Goal: Communication & Community: Answer question/provide support

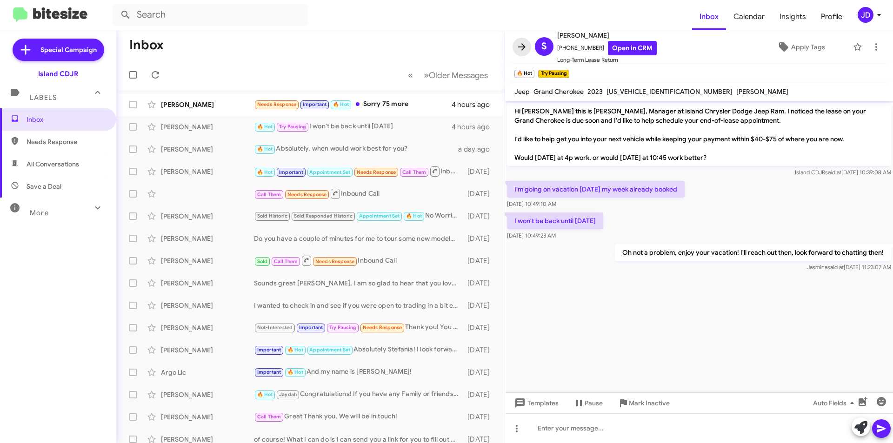
click at [523, 48] on icon at bounding box center [521, 46] width 11 height 11
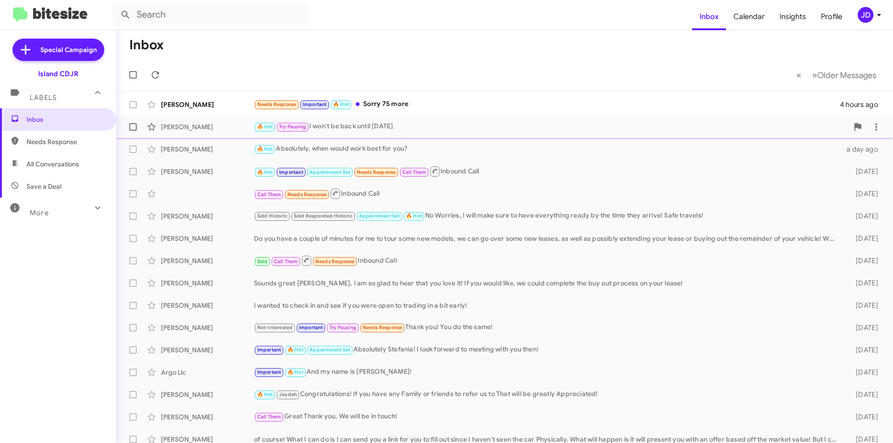
click at [203, 125] on div "[PERSON_NAME]" at bounding box center [207, 126] width 93 height 9
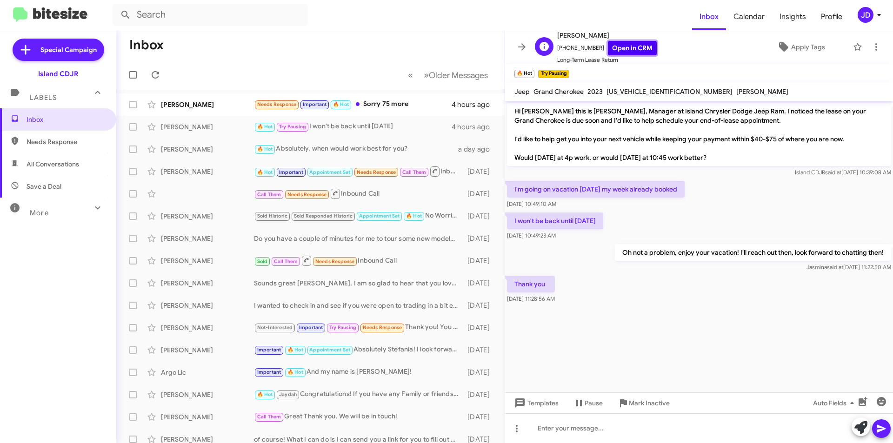
click at [613, 49] on link "Open in CRM" at bounding box center [632, 48] width 49 height 14
click at [154, 73] on icon at bounding box center [155, 74] width 11 height 11
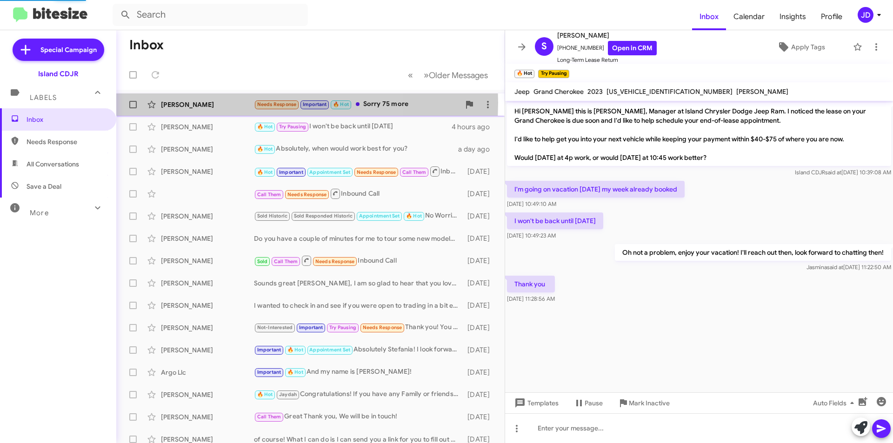
click at [214, 103] on mat-action-list "[PERSON_NAME] Needs Response Important 🔥 Hot Sorry 75 more 4 hours ago [PERSON_…" at bounding box center [310, 315] width 388 height 450
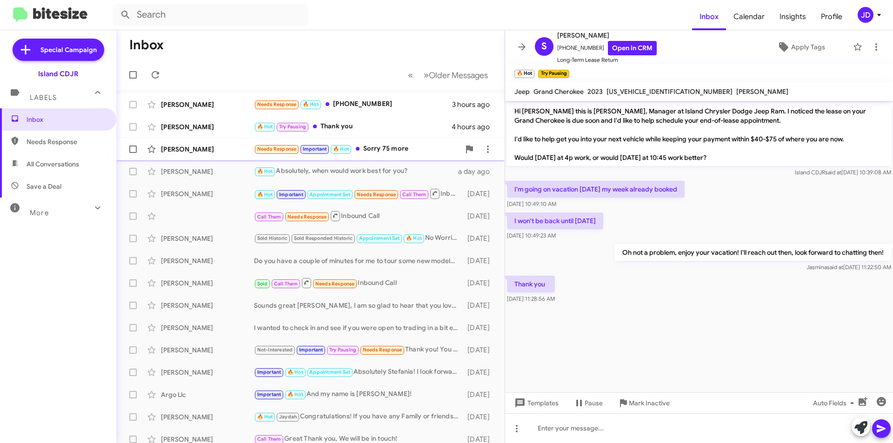
click at [259, 153] on small "Needs Response" at bounding box center [277, 149] width 44 height 9
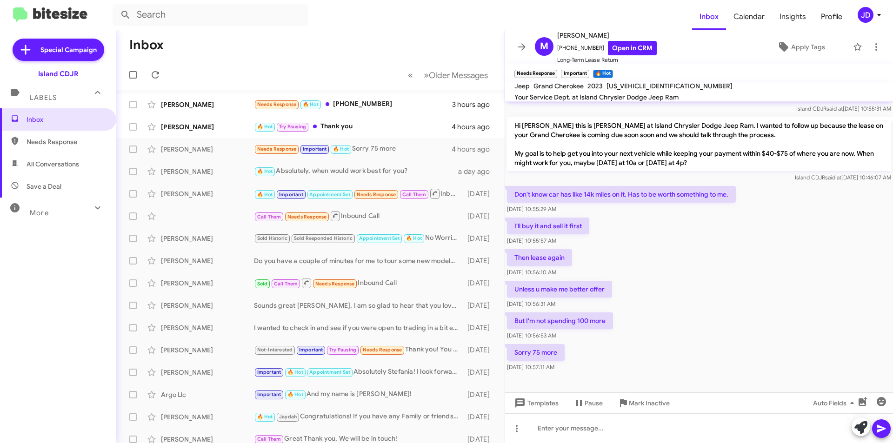
click at [615, 313] on div "But I'm not spending 100 more [DATE] 10:56:53 AM" at bounding box center [699, 327] width 388 height 32
click at [630, 438] on div at bounding box center [699, 429] width 388 height 30
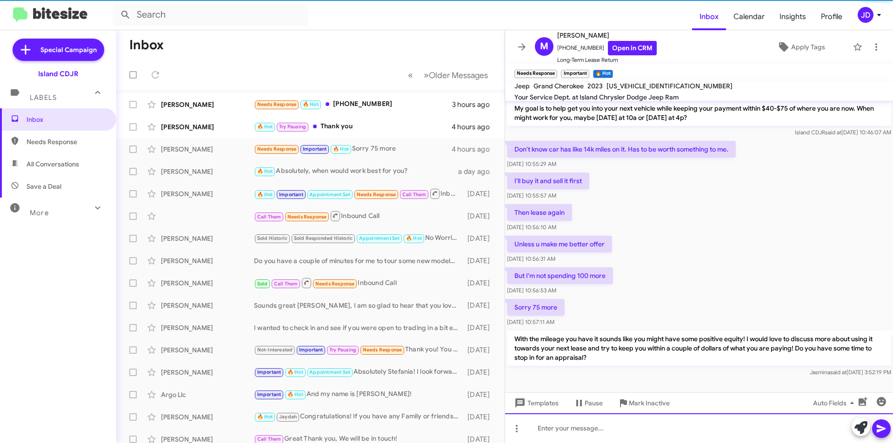
scroll to position [299, 0]
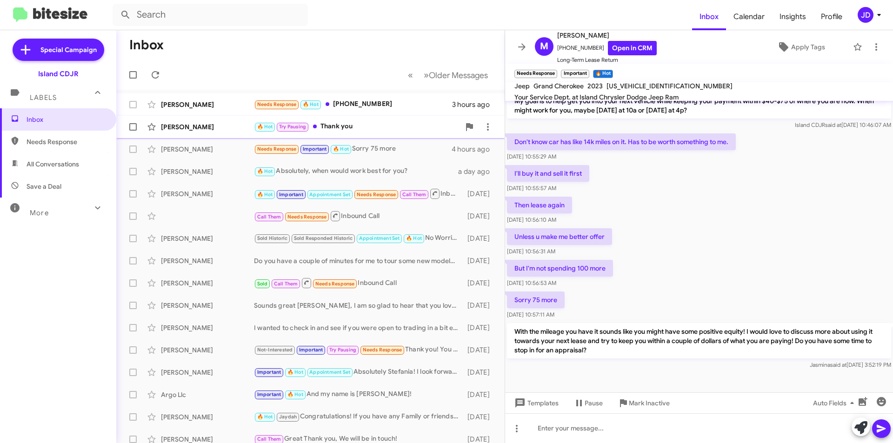
click at [328, 134] on div "[PERSON_NAME] 🔥 Hot Try Pausing Thank you 4 hours ago" at bounding box center [311, 127] width 374 height 19
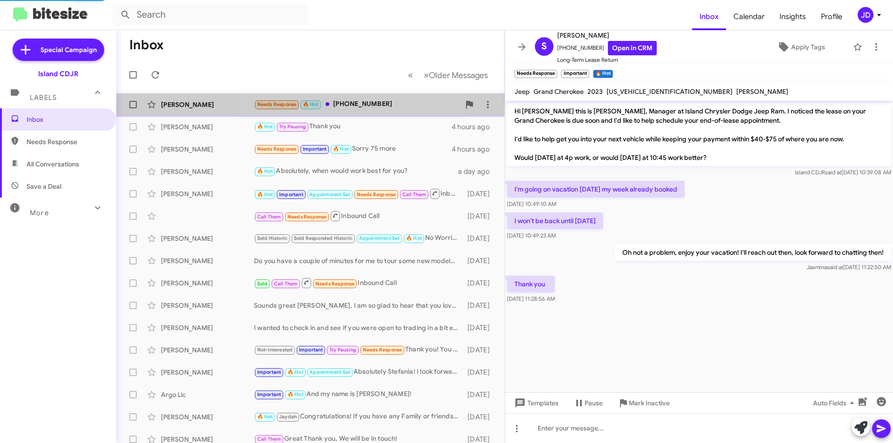
click at [333, 105] on div "Needs Response 🔥 Hot [PHONE_NUMBER]" at bounding box center [357, 104] width 206 height 11
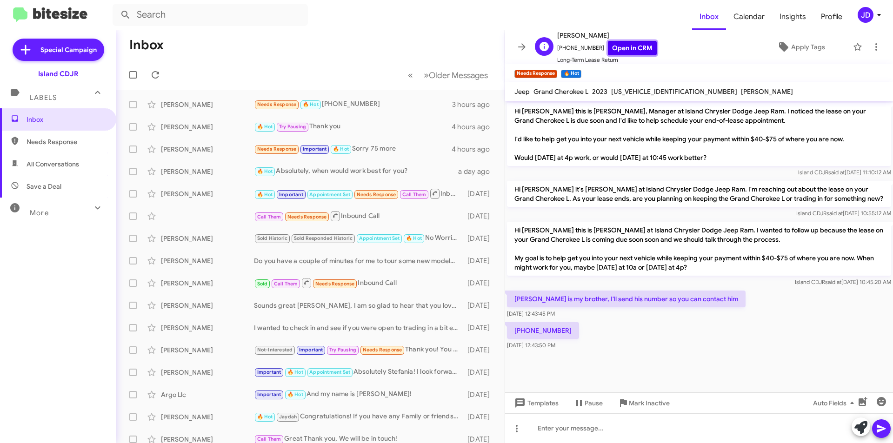
click at [627, 41] on link "Open in CRM" at bounding box center [632, 48] width 49 height 14
click at [621, 441] on div at bounding box center [699, 429] width 388 height 30
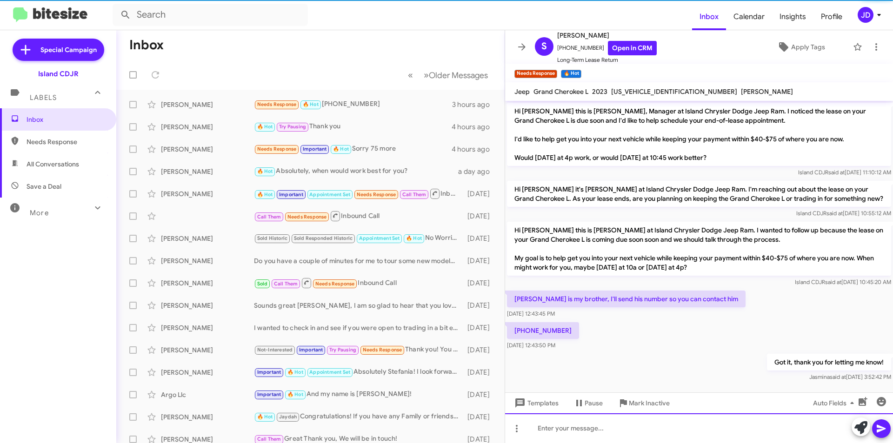
scroll to position [5, 0]
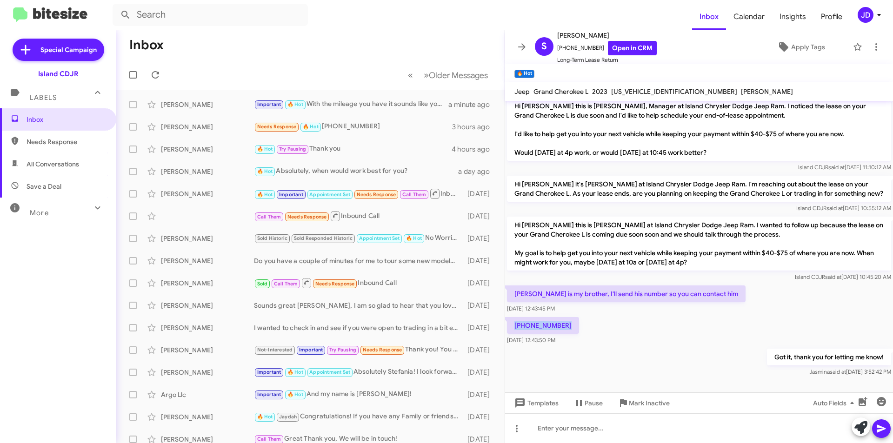
drag, startPoint x: 568, startPoint y: 332, endPoint x: 514, endPoint y: 327, distance: 54.6
click at [514, 327] on p "[PHONE_NUMBER]" at bounding box center [543, 325] width 72 height 17
copy p "[PHONE_NUMBER]"
click at [514, 49] on span at bounding box center [522, 46] width 19 height 11
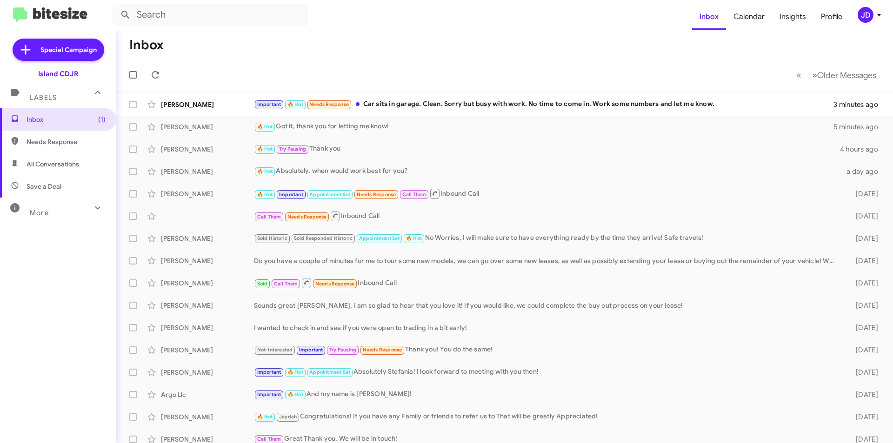
drag, startPoint x: 500, startPoint y: 64, endPoint x: 720, endPoint y: 79, distance: 220.5
click at [720, 79] on mat-toolbar-row "« Previous » Next Older Messages" at bounding box center [504, 75] width 777 height 30
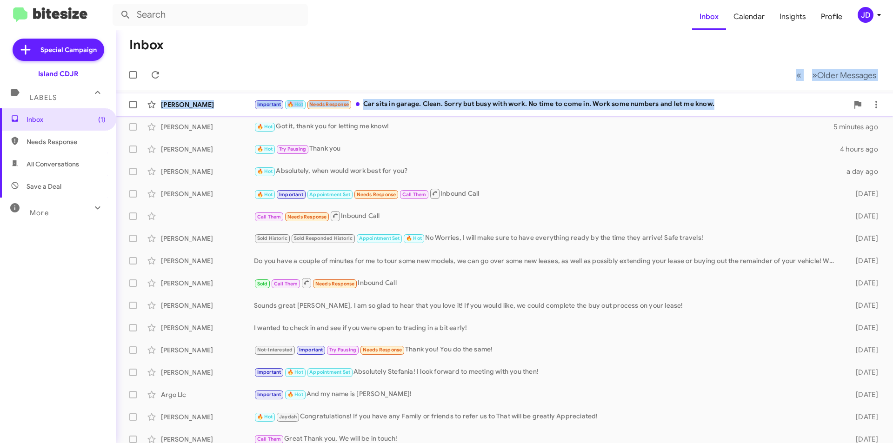
drag, startPoint x: 720, startPoint y: 79, endPoint x: 721, endPoint y: 107, distance: 27.4
click at [721, 107] on div "Inbox « Previous » Next Older Messages [PERSON_NAME] Important 🔥 Hot Needs Resp…" at bounding box center [504, 236] width 777 height 413
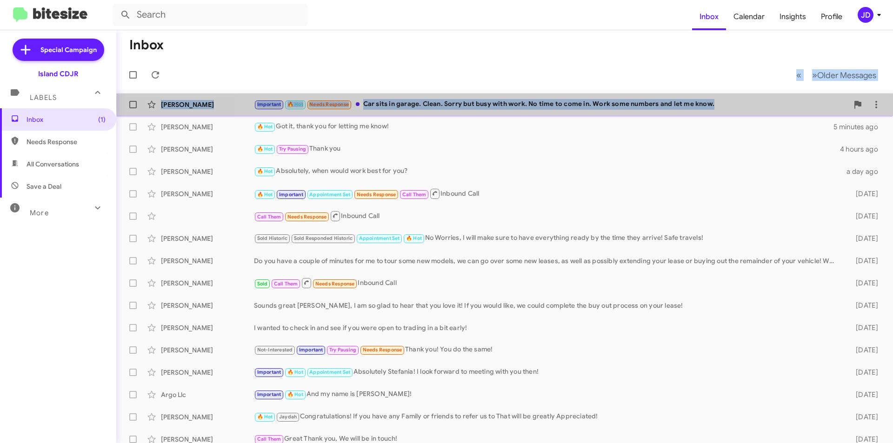
click at [721, 107] on div "Important 🔥 Hot Needs Response Car sits in garage. Clean. Sorry but busy with w…" at bounding box center [551, 104] width 594 height 11
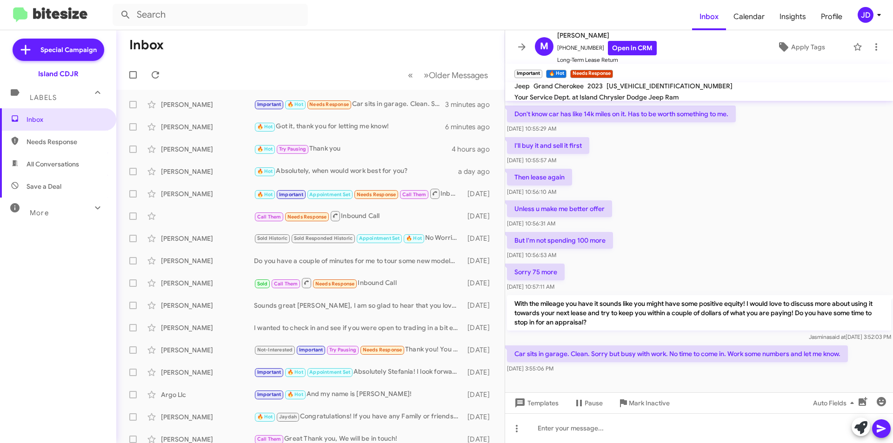
scroll to position [333, 0]
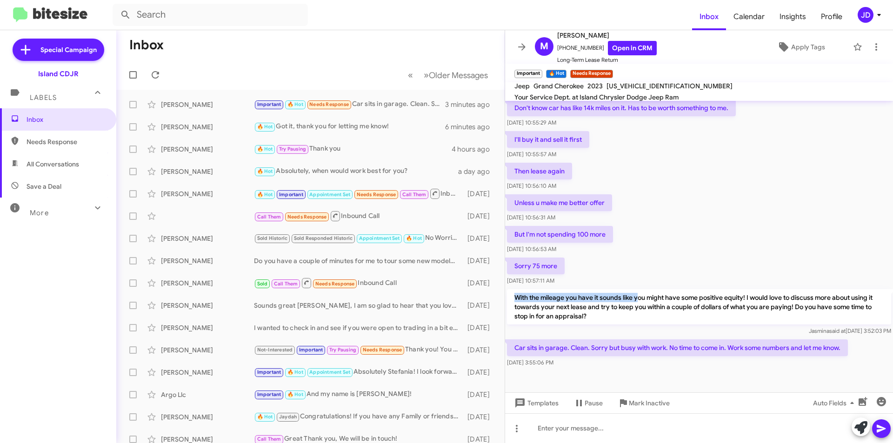
drag, startPoint x: 512, startPoint y: 289, endPoint x: 639, endPoint y: 288, distance: 127.5
click at [639, 289] on p "With the mileage you have it sounds like you might have some positive equity! I…" at bounding box center [699, 306] width 384 height 35
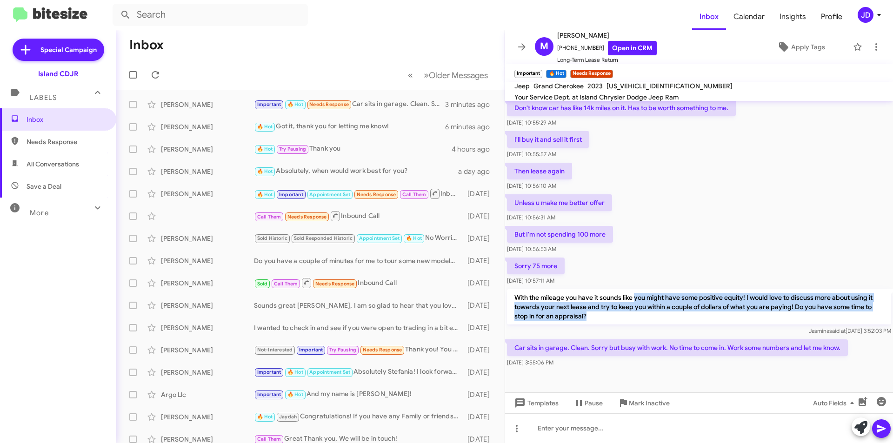
drag, startPoint x: 639, startPoint y: 288, endPoint x: 663, endPoint y: 310, distance: 32.3
click at [663, 310] on p "With the mileage you have it sounds like you might have some positive equity! I…" at bounding box center [699, 306] width 384 height 35
drag, startPoint x: 663, startPoint y: 310, endPoint x: 649, endPoint y: 280, distance: 33.5
click at [649, 287] on div "With the mileage you have it sounds like you might have some positive equity! I…" at bounding box center [699, 312] width 388 height 50
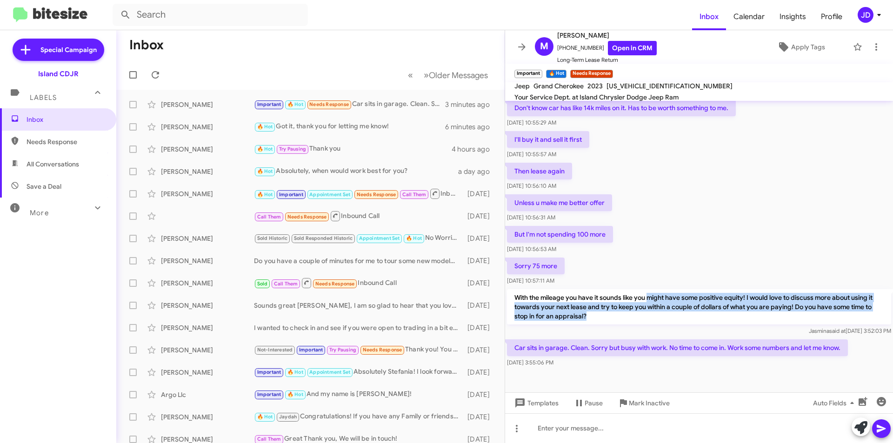
click at [649, 287] on div "With the mileage you have it sounds like you might have some positive equity! I…" at bounding box center [699, 312] width 388 height 50
drag, startPoint x: 649, startPoint y: 280, endPoint x: 668, endPoint y: 308, distance: 34.8
click at [668, 308] on div "With the mileage you have it sounds like you might have some positive equity! I…" at bounding box center [699, 312] width 388 height 50
click at [668, 308] on p "With the mileage you have it sounds like you might have some positive equity! I…" at bounding box center [699, 306] width 384 height 35
drag, startPoint x: 668, startPoint y: 308, endPoint x: 511, endPoint y: 282, distance: 159.4
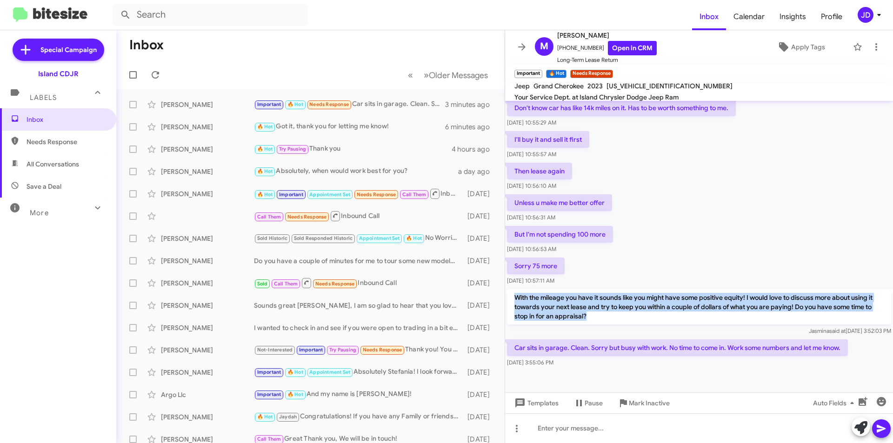
click at [511, 289] on p "With the mileage you have it sounds like you might have some positive equity! I…" at bounding box center [699, 306] width 384 height 35
click at [512, 289] on p "With the mileage you have it sounds like you might have some positive equity! I…" at bounding box center [699, 306] width 384 height 35
drag, startPoint x: 524, startPoint y: 285, endPoint x: 611, endPoint y: 310, distance: 90.1
click at [611, 310] on p "With the mileage you have it sounds like you might have some positive equity! I…" at bounding box center [699, 306] width 384 height 35
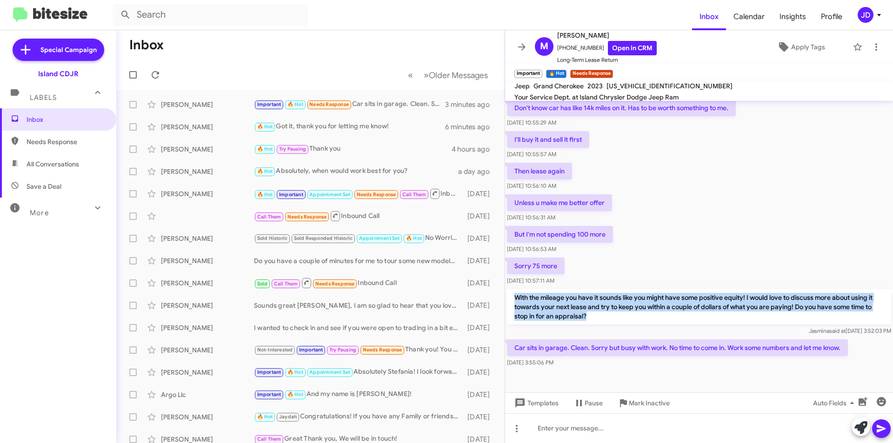
drag, startPoint x: 611, startPoint y: 310, endPoint x: 522, endPoint y: 286, distance: 91.8
click at [522, 289] on p "With the mileage you have it sounds like you might have some positive equity! I…" at bounding box center [699, 306] width 384 height 35
drag, startPoint x: 522, startPoint y: 286, endPoint x: 607, endPoint y: 312, distance: 89.2
click at [607, 312] on p "With the mileage you have it sounds like you might have some positive equity! I…" at bounding box center [699, 306] width 384 height 35
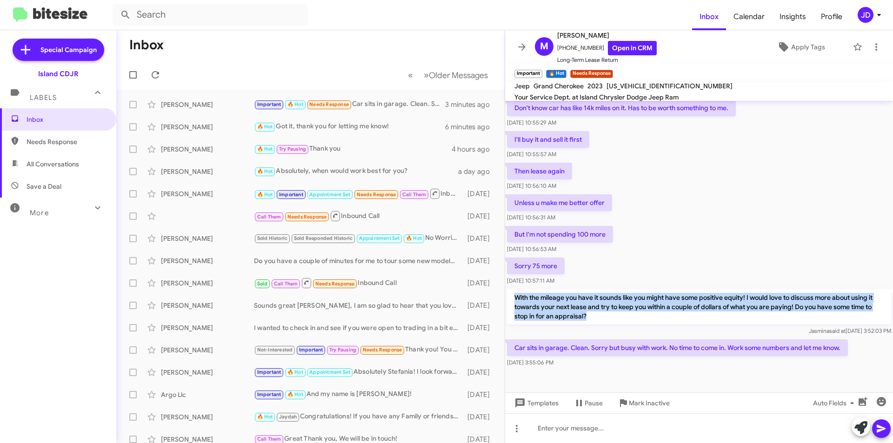
click at [607, 312] on p "With the mileage you have it sounds like you might have some positive equity! I…" at bounding box center [699, 306] width 384 height 35
drag, startPoint x: 607, startPoint y: 312, endPoint x: 522, endPoint y: 289, distance: 87.7
click at [522, 289] on p "With the mileage you have it sounds like you might have some positive equity! I…" at bounding box center [699, 306] width 384 height 35
drag, startPoint x: 522, startPoint y: 289, endPoint x: 587, endPoint y: 308, distance: 68.3
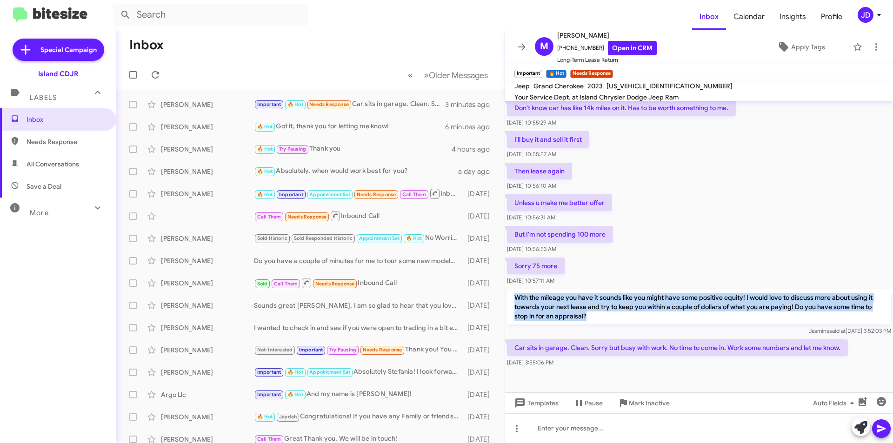
click at [587, 308] on p "With the mileage you have it sounds like you might have some positive equity! I…" at bounding box center [699, 306] width 384 height 35
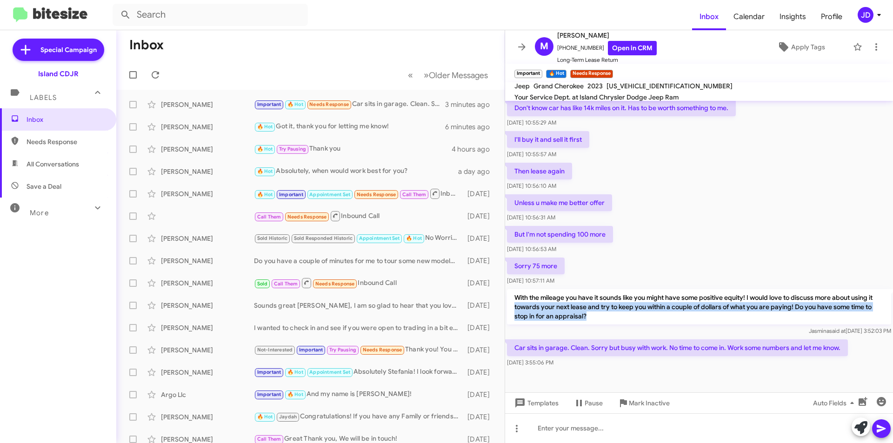
drag, startPoint x: 587, startPoint y: 308, endPoint x: 516, endPoint y: 297, distance: 72.1
click at [516, 297] on p "With the mileage you have it sounds like you might have some positive equity! I…" at bounding box center [699, 306] width 384 height 35
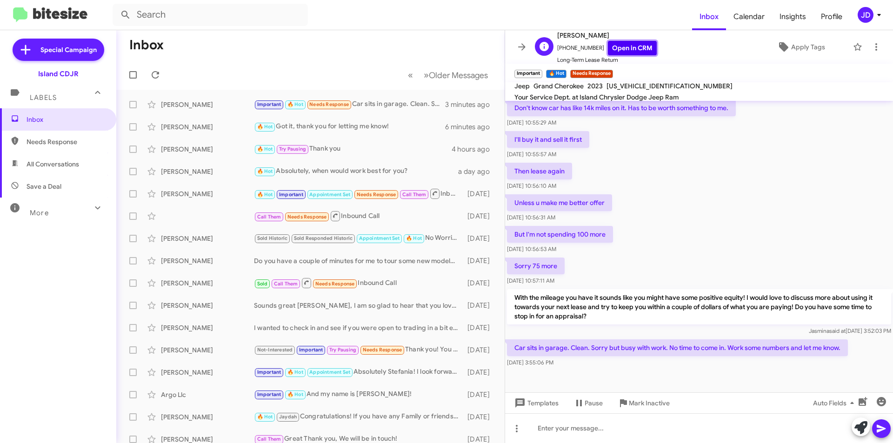
click at [638, 44] on link "Open in CRM" at bounding box center [632, 48] width 49 height 14
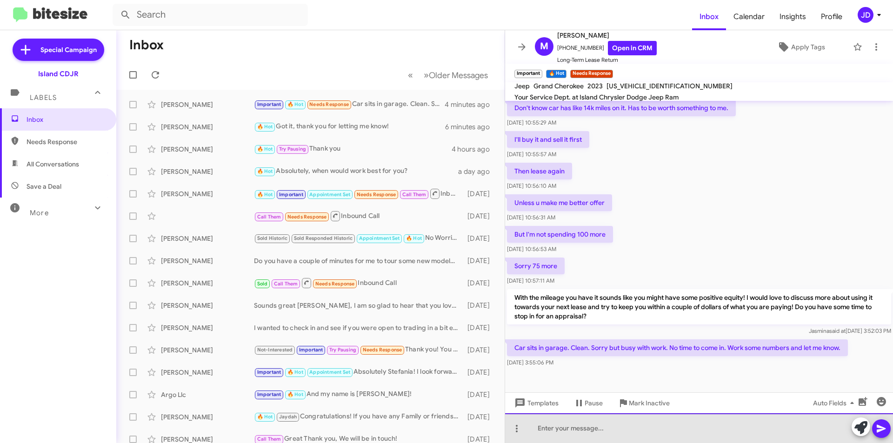
click at [680, 425] on div at bounding box center [699, 429] width 388 height 30
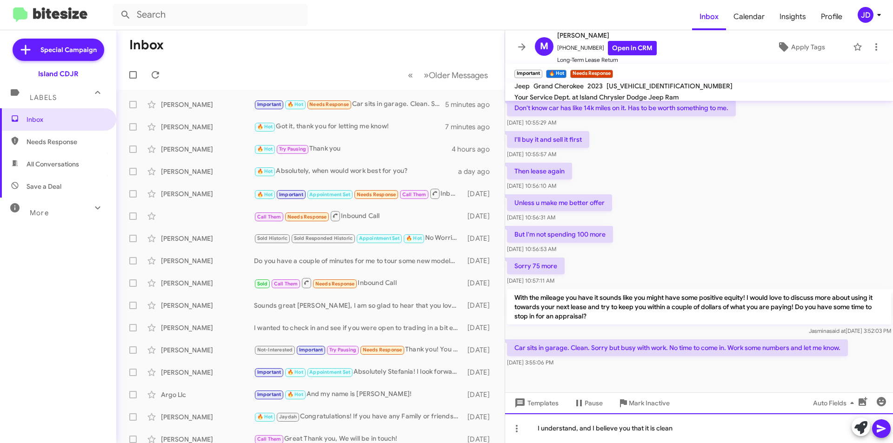
click at [576, 429] on div "I understand, and I believe you that it is clean" at bounding box center [699, 429] width 388 height 30
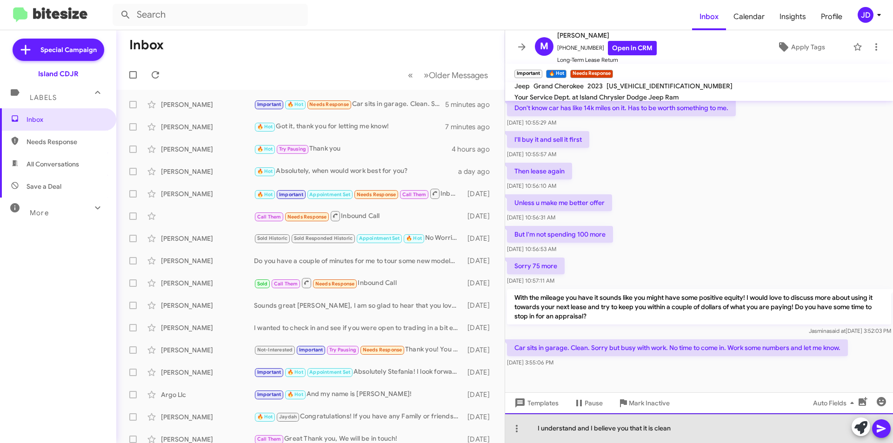
click at [689, 427] on div "I understand and I believe you that it is clean" at bounding box center [699, 429] width 388 height 30
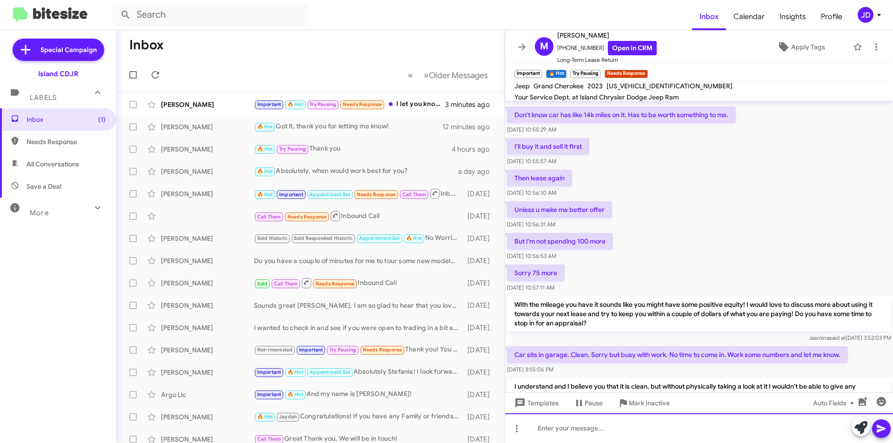
scroll to position [428, 0]
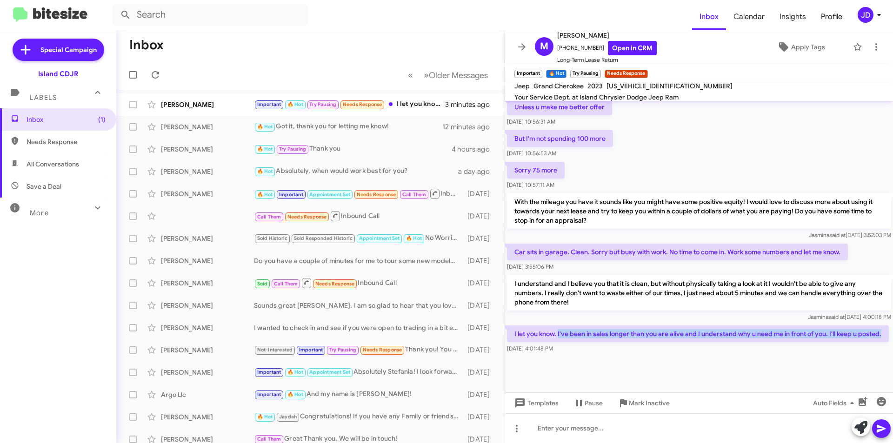
drag, startPoint x: 559, startPoint y: 324, endPoint x: 688, endPoint y: 331, distance: 129.5
click at [688, 331] on p "I let you know. I've been in sales longer than you are alive and I understand w…" at bounding box center [698, 334] width 382 height 17
drag, startPoint x: 688, startPoint y: 331, endPoint x: 515, endPoint y: 321, distance: 173.3
click at [515, 326] on p "I let you know. I've been in sales longer than you are alive and I understand w…" at bounding box center [698, 334] width 382 height 17
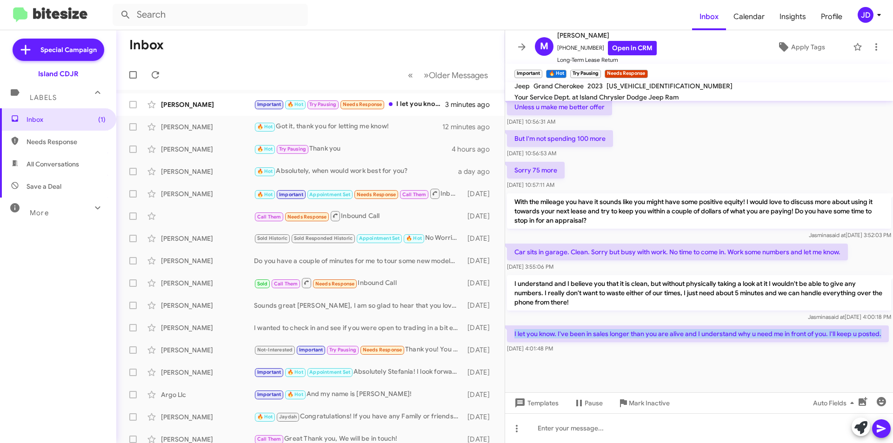
click at [515, 326] on p "I let you know. I've been in sales longer than you are alive and I understand w…" at bounding box center [698, 334] width 382 height 17
drag, startPoint x: 515, startPoint y: 321, endPoint x: 581, endPoint y: 339, distance: 67.9
click at [581, 339] on p "I let you know. I've been in sales longer than you are alive and I understand w…" at bounding box center [698, 334] width 382 height 17
drag, startPoint x: 581, startPoint y: 339, endPoint x: 514, endPoint y: 327, distance: 67.9
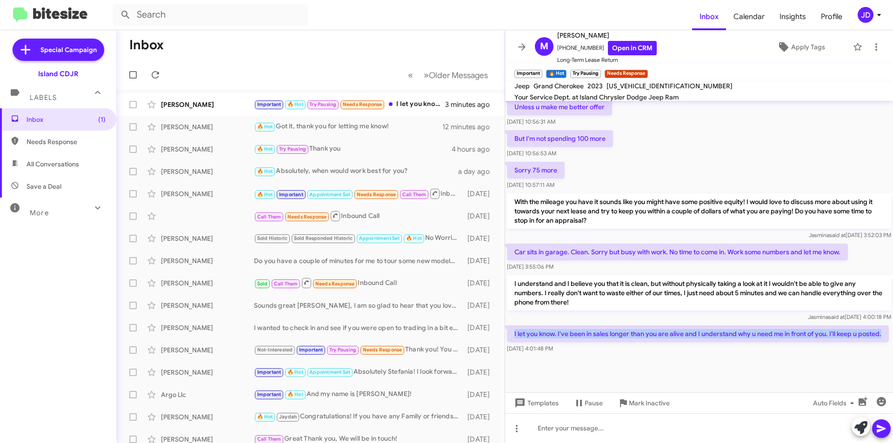
click at [514, 327] on p "I let you know. I've been in sales longer than you are alive and I understand w…" at bounding box center [698, 334] width 382 height 17
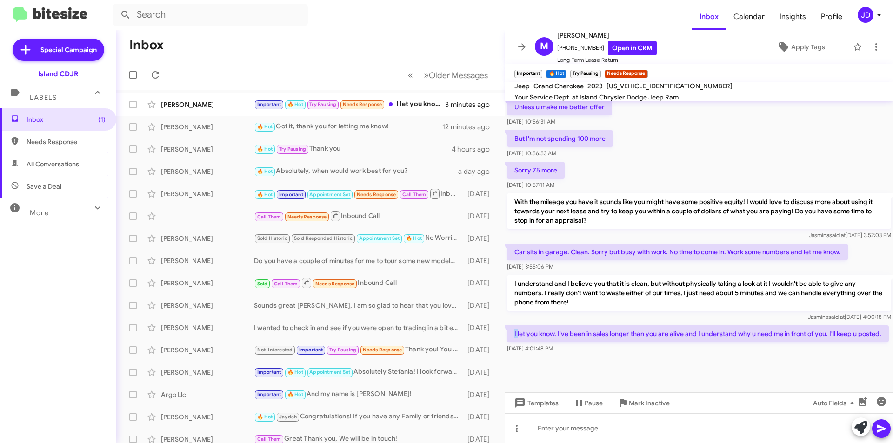
click at [514, 327] on p "I let you know. I've been in sales longer than you are alive and I understand w…" at bounding box center [698, 334] width 382 height 17
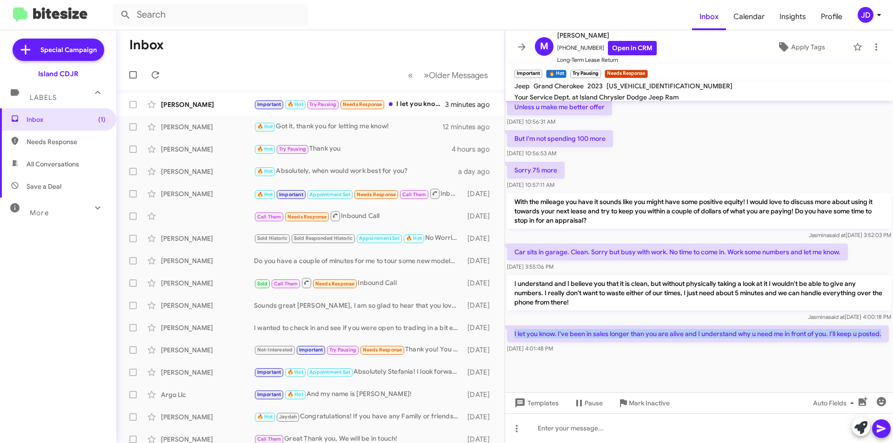
drag, startPoint x: 514, startPoint y: 327, endPoint x: 546, endPoint y: 334, distance: 33.1
click at [546, 334] on p "I let you know. I've been in sales longer than you are alive and I understand w…" at bounding box center [698, 334] width 382 height 17
drag, startPoint x: 546, startPoint y: 334, endPoint x: 517, endPoint y: 325, distance: 30.6
click at [517, 326] on p "I let you know. I've been in sales longer than you are alive and I understand w…" at bounding box center [698, 334] width 382 height 17
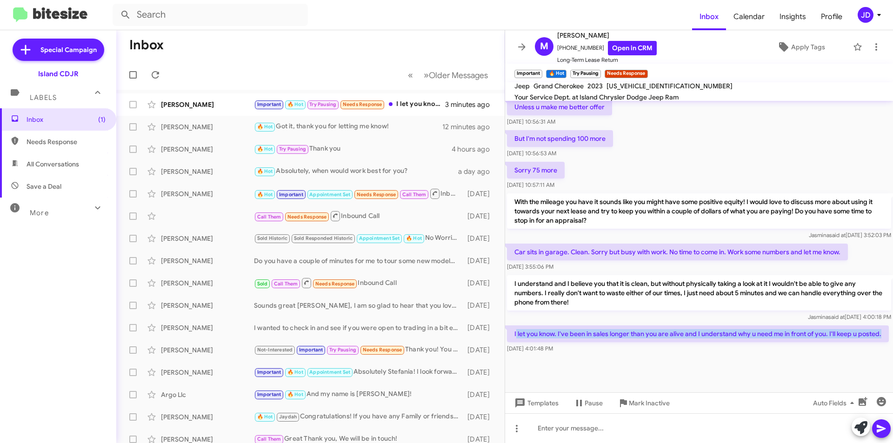
click at [516, 326] on p "I let you know. I've been in sales longer than you are alive and I understand w…" at bounding box center [698, 334] width 382 height 17
drag, startPoint x: 514, startPoint y: 324, endPoint x: 869, endPoint y: 335, distance: 355.6
click at [869, 335] on p "I let you know. I've been in sales longer than you are alive and I understand w…" at bounding box center [698, 334] width 382 height 17
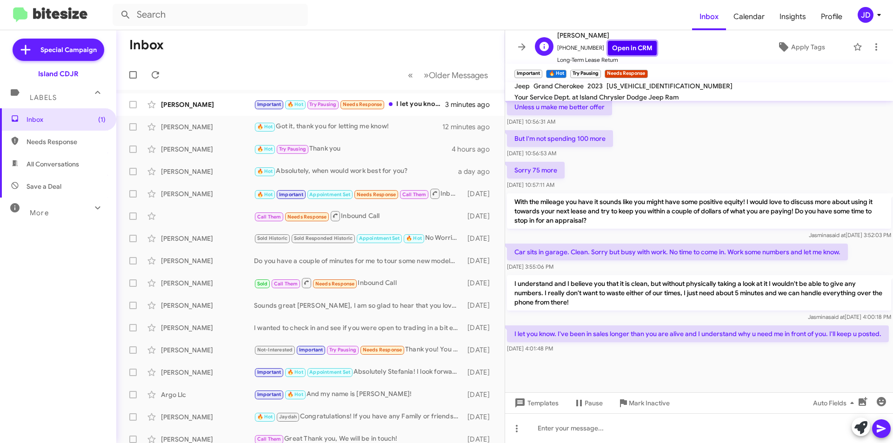
click at [627, 47] on link "Open in CRM" at bounding box center [632, 48] width 49 height 14
click at [421, 102] on div "Important 🔥 Hot Try Pausing Needs Response I let you know. I've been in sales l…" at bounding box center [357, 104] width 206 height 11
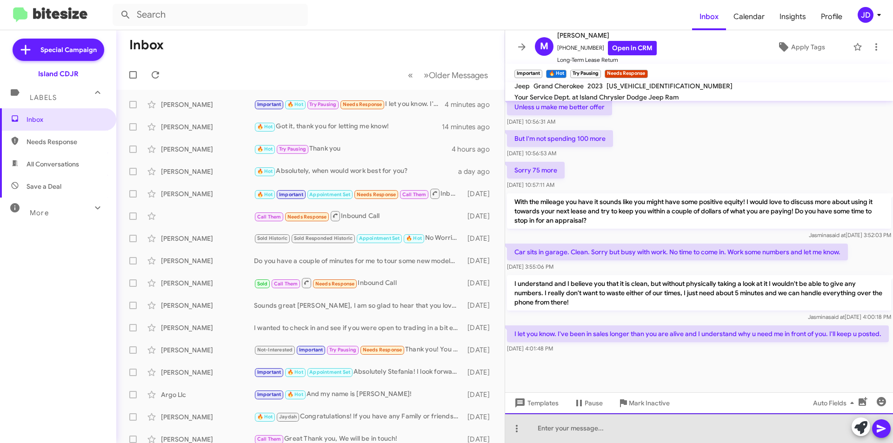
click at [672, 417] on div at bounding box center [699, 429] width 388 height 30
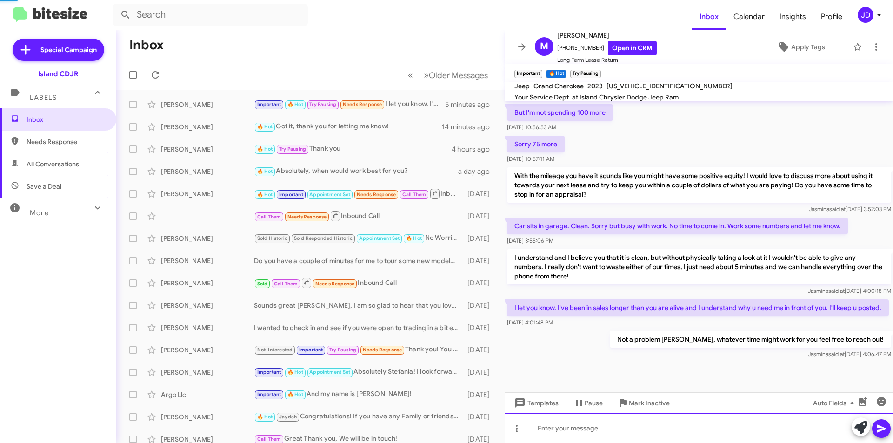
scroll to position [462, 0]
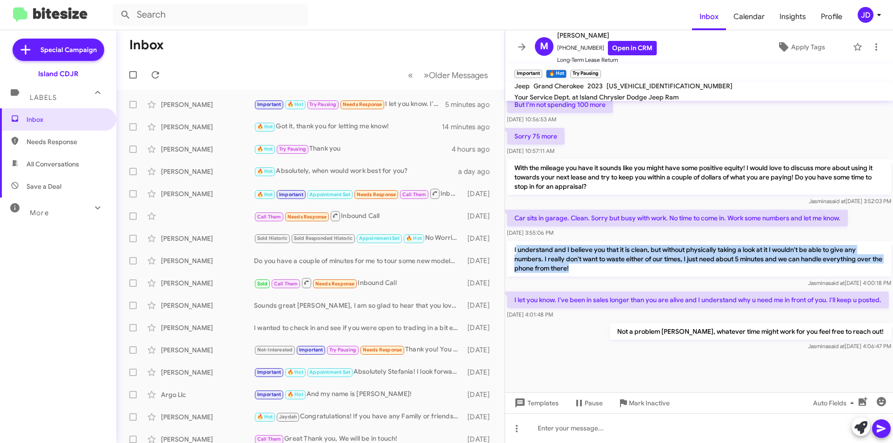
drag, startPoint x: 516, startPoint y: 237, endPoint x: 593, endPoint y: 260, distance: 79.9
click at [593, 260] on p "I understand and I believe you that it is clean, but without physically taking …" at bounding box center [699, 258] width 384 height 35
drag, startPoint x: 593, startPoint y: 260, endPoint x: 539, endPoint y: 233, distance: 60.7
click at [539, 241] on p "I understand and I believe you that it is clean, but without physically taking …" at bounding box center [699, 258] width 384 height 35
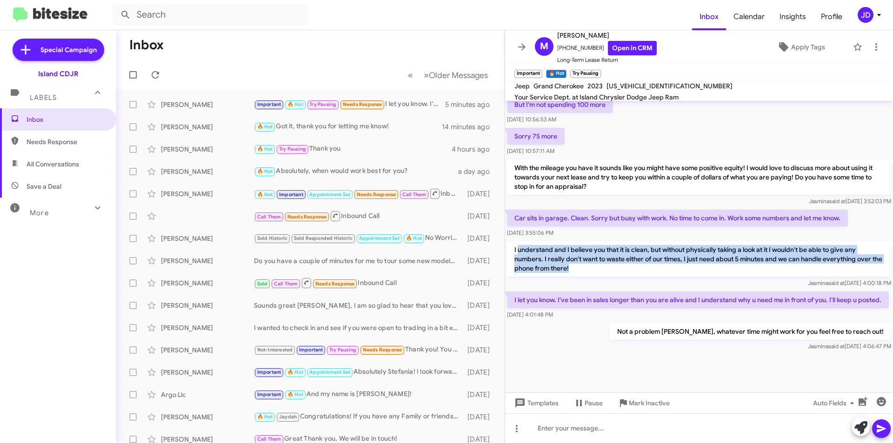
click at [539, 241] on p "I understand and I believe you that it is clean, but without physically taking …" at bounding box center [699, 258] width 384 height 35
drag, startPoint x: 514, startPoint y: 233, endPoint x: 603, endPoint y: 265, distance: 94.6
click at [603, 265] on p "I understand and I believe you that it is clean, but without physically taking …" at bounding box center [699, 258] width 384 height 35
drag, startPoint x: 603, startPoint y: 265, endPoint x: 521, endPoint y: 237, distance: 86.9
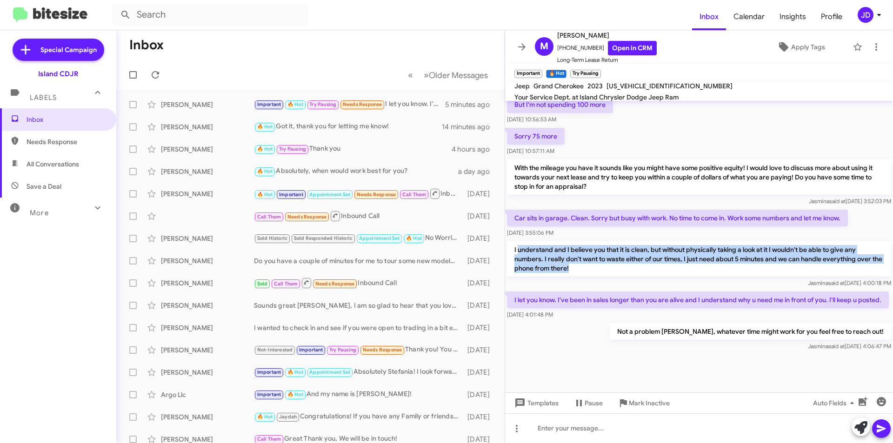
click at [521, 241] on p "I understand and I believe you that it is clean, but without physically taking …" at bounding box center [699, 258] width 384 height 35
drag, startPoint x: 515, startPoint y: 237, endPoint x: 593, endPoint y: 258, distance: 80.6
click at [593, 258] on p "I understand and I believe you that it is clean, but without physically taking …" at bounding box center [699, 258] width 384 height 35
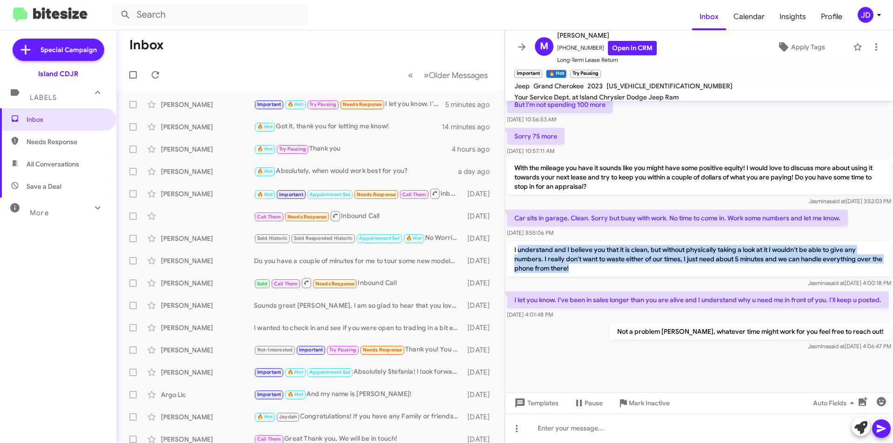
drag, startPoint x: 593, startPoint y: 258, endPoint x: 519, endPoint y: 236, distance: 77.7
click at [519, 241] on p "I understand and I believe you that it is clean, but without physically taking …" at bounding box center [699, 258] width 384 height 35
drag, startPoint x: 519, startPoint y: 236, endPoint x: 602, endPoint y: 258, distance: 86.1
click at [602, 258] on p "I understand and I believe you that it is clean, but without physically taking …" at bounding box center [699, 258] width 384 height 35
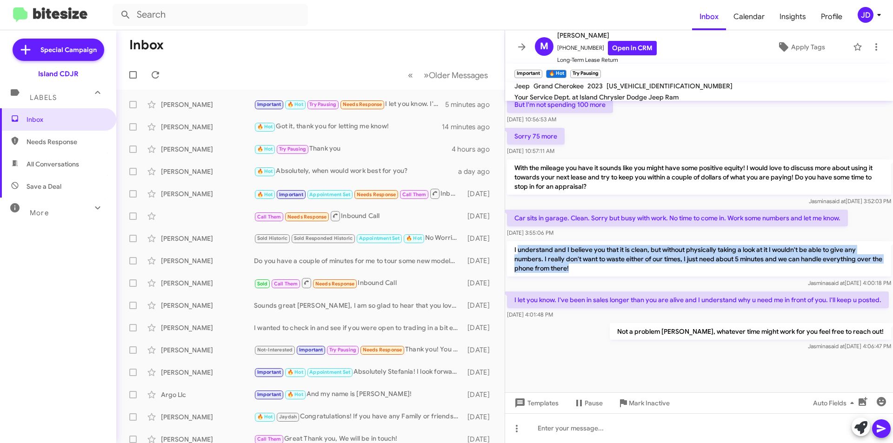
click at [601, 258] on p "I understand and I believe you that it is clean, but without physically taking …" at bounding box center [699, 258] width 384 height 35
drag, startPoint x: 601, startPoint y: 258, endPoint x: 511, endPoint y: 232, distance: 93.8
click at [511, 241] on p "I understand and I believe you that it is clean, but without physically taking …" at bounding box center [699, 258] width 384 height 35
click at [517, 241] on p "I understand and I believe you that it is clean, but without physically taking …" at bounding box center [699, 258] width 384 height 35
drag, startPoint x: 513, startPoint y: 236, endPoint x: 593, endPoint y: 260, distance: 83.3
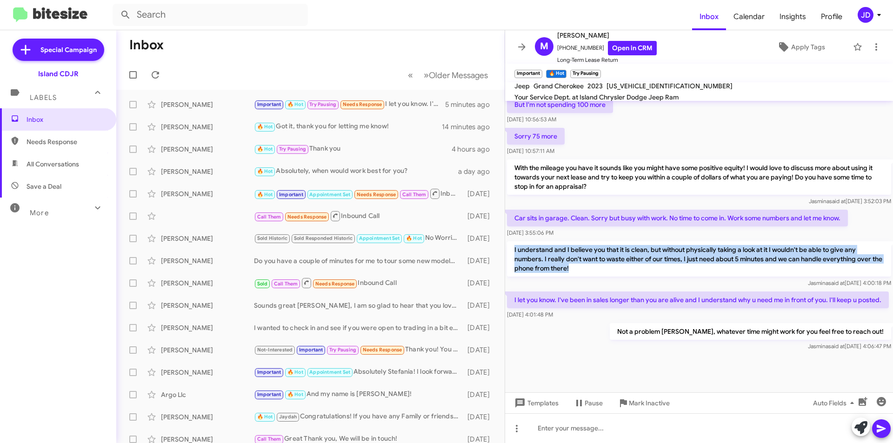
click at [593, 260] on p "I understand and I believe you that it is clean, but without physically taking …" at bounding box center [699, 258] width 384 height 35
click at [592, 260] on p "I understand and I believe you that it is clean, but without physically taking …" at bounding box center [699, 258] width 384 height 35
click at [600, 260] on p "I understand and I believe you that it is clean, but without physically taking …" at bounding box center [699, 258] width 384 height 35
drag, startPoint x: 587, startPoint y: 259, endPoint x: 497, endPoint y: 242, distance: 91.8
click at [497, 242] on div "Inbox « Previous » Next Older Messages [PERSON_NAME] Important 🔥 Hot Try Pausin…" at bounding box center [504, 236] width 777 height 413
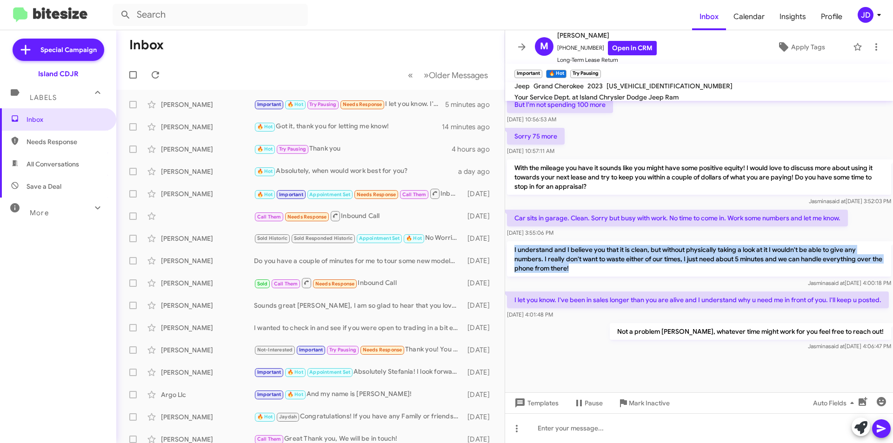
click at [512, 242] on p "I understand and I believe you that it is clean, but without physically taking …" at bounding box center [699, 258] width 384 height 35
click at [521, 242] on p "I understand and I believe you that it is clean, but without physically taking …" at bounding box center [699, 258] width 384 height 35
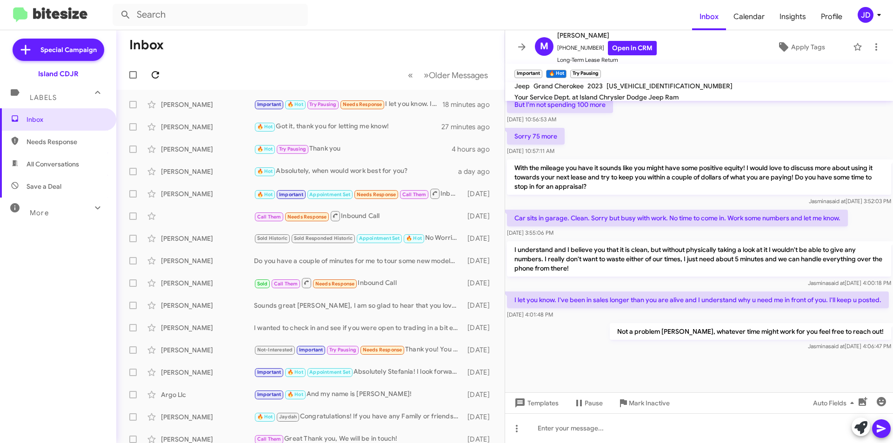
click at [157, 78] on icon at bounding box center [155, 74] width 11 height 11
click at [520, 52] on icon at bounding box center [521, 46] width 11 height 11
